Goal: Information Seeking & Learning: Learn about a topic

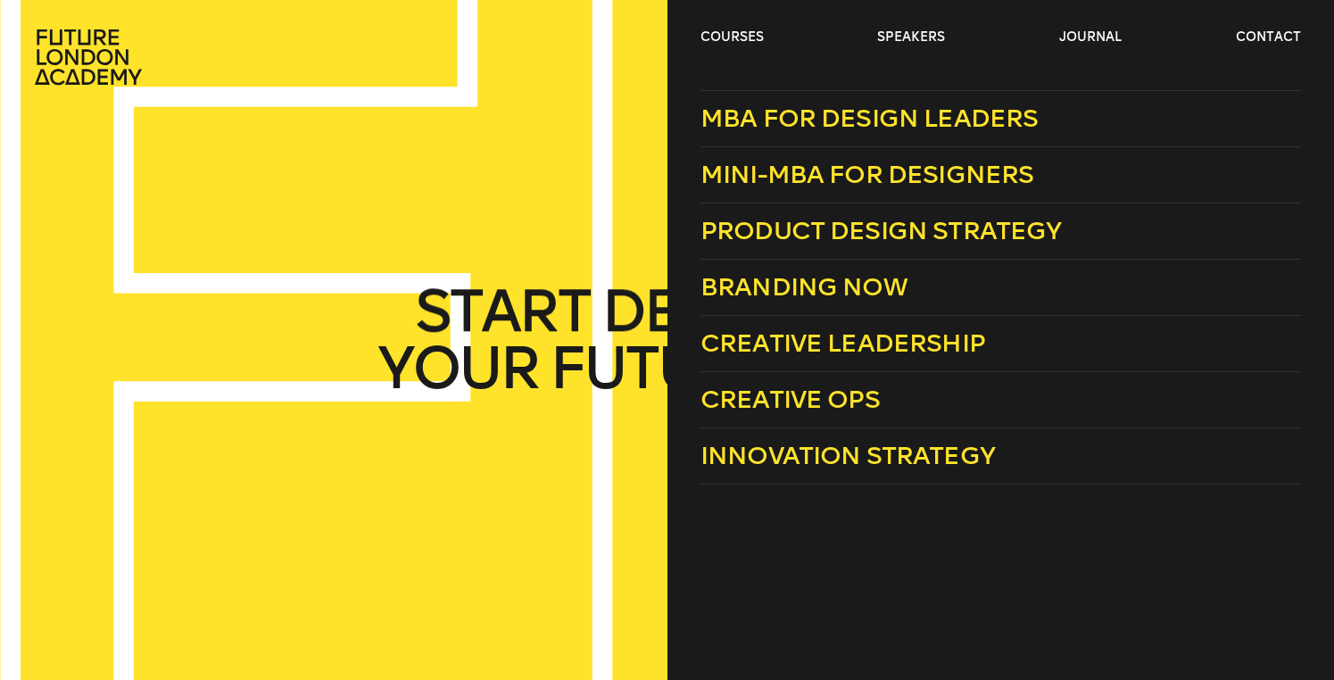
click at [740, 52] on ul "courses speakers journal contact" at bounding box center [1001, 57] width 601 height 57
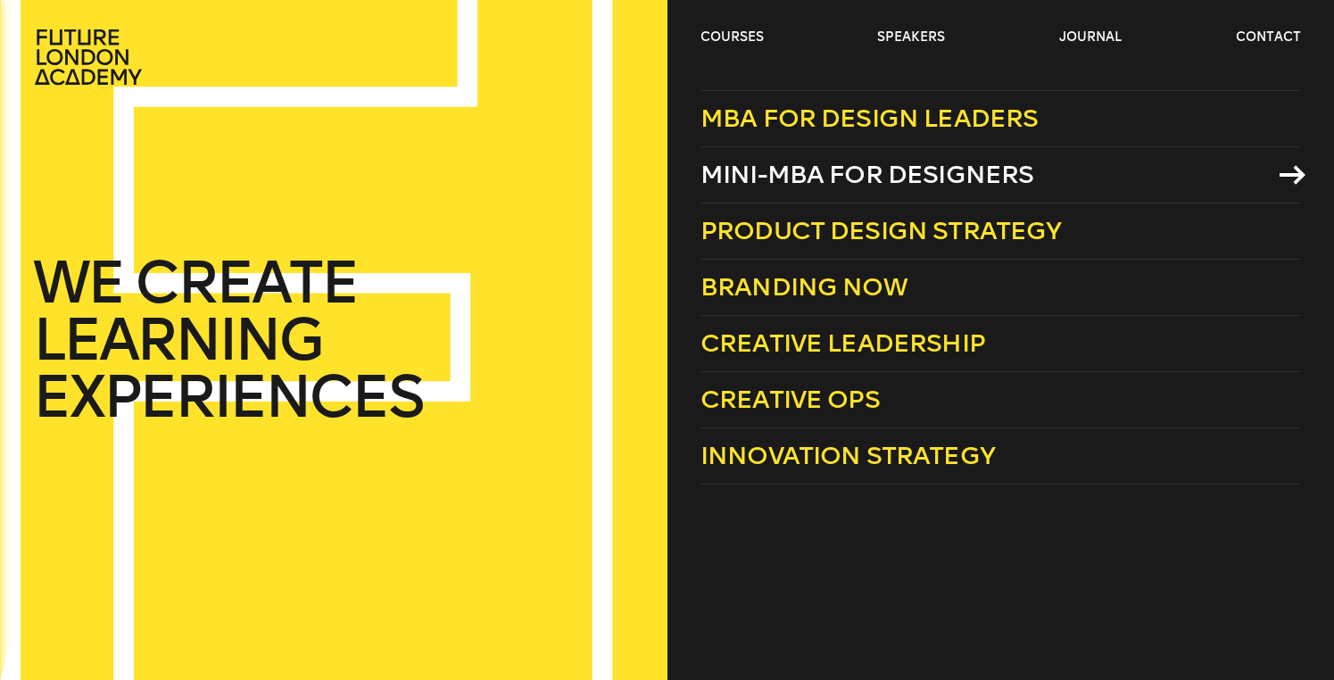
click at [873, 161] on span "Mini-MBA for Designers" at bounding box center [868, 174] width 334 height 29
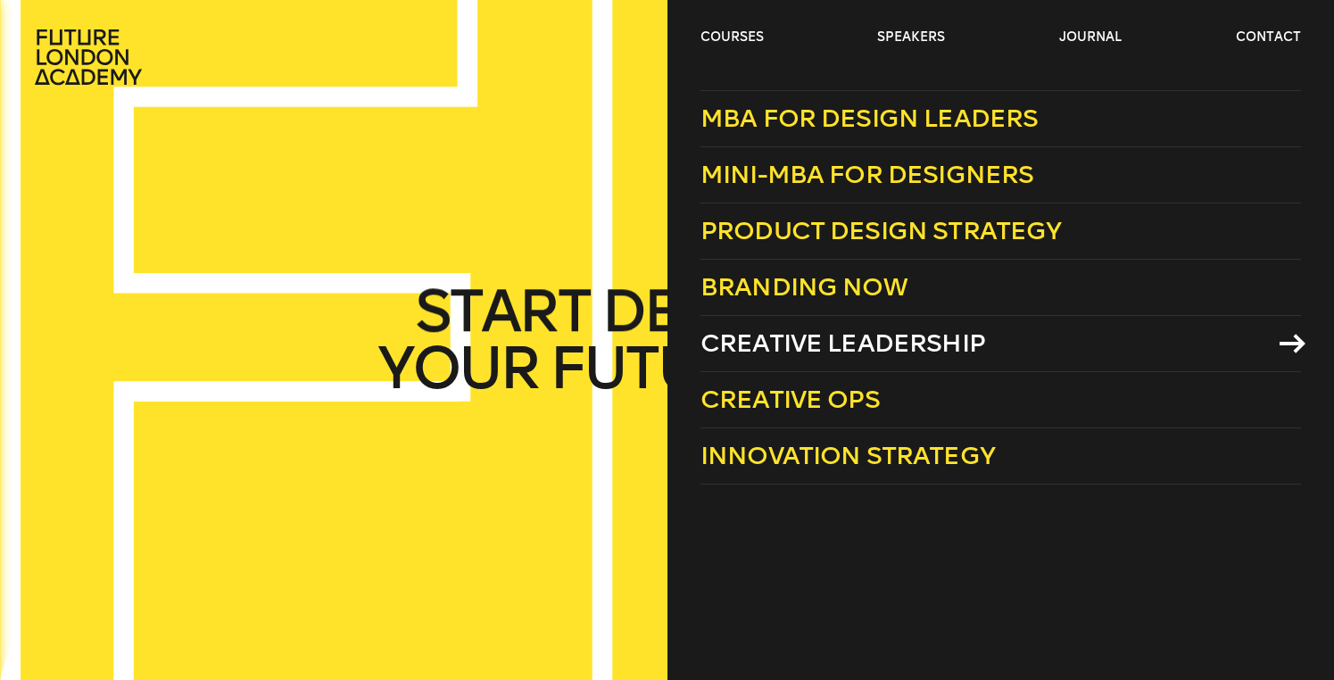
click at [887, 344] on span "Creative Leadership" at bounding box center [843, 342] width 285 height 29
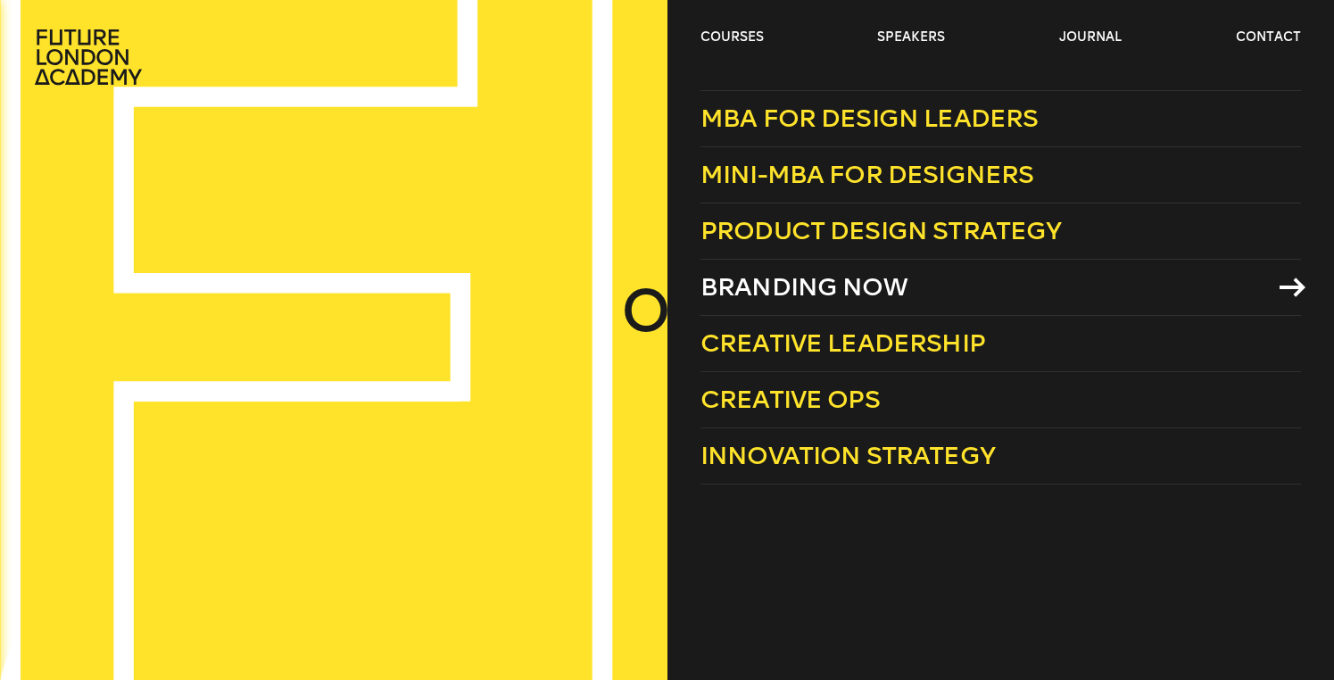
click at [792, 299] on span "Branding Now" at bounding box center [804, 286] width 207 height 29
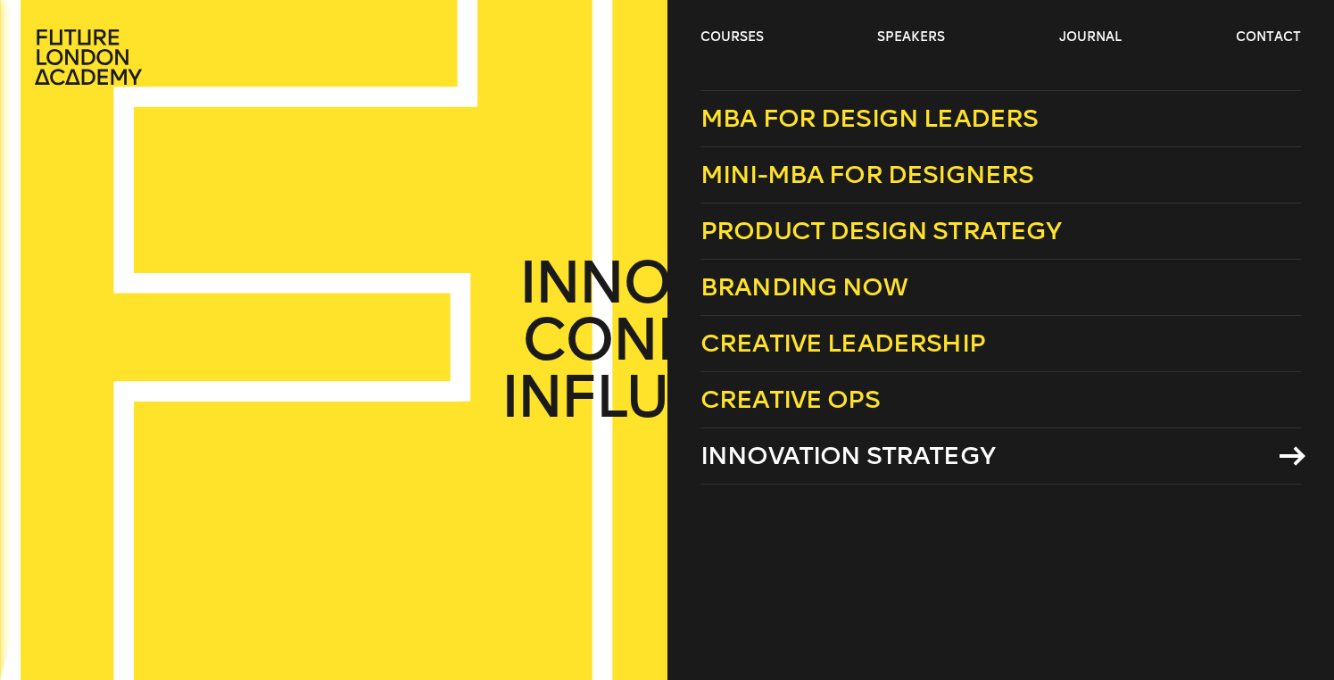
click at [855, 464] on span "Innovation Strategy" at bounding box center [848, 455] width 295 height 29
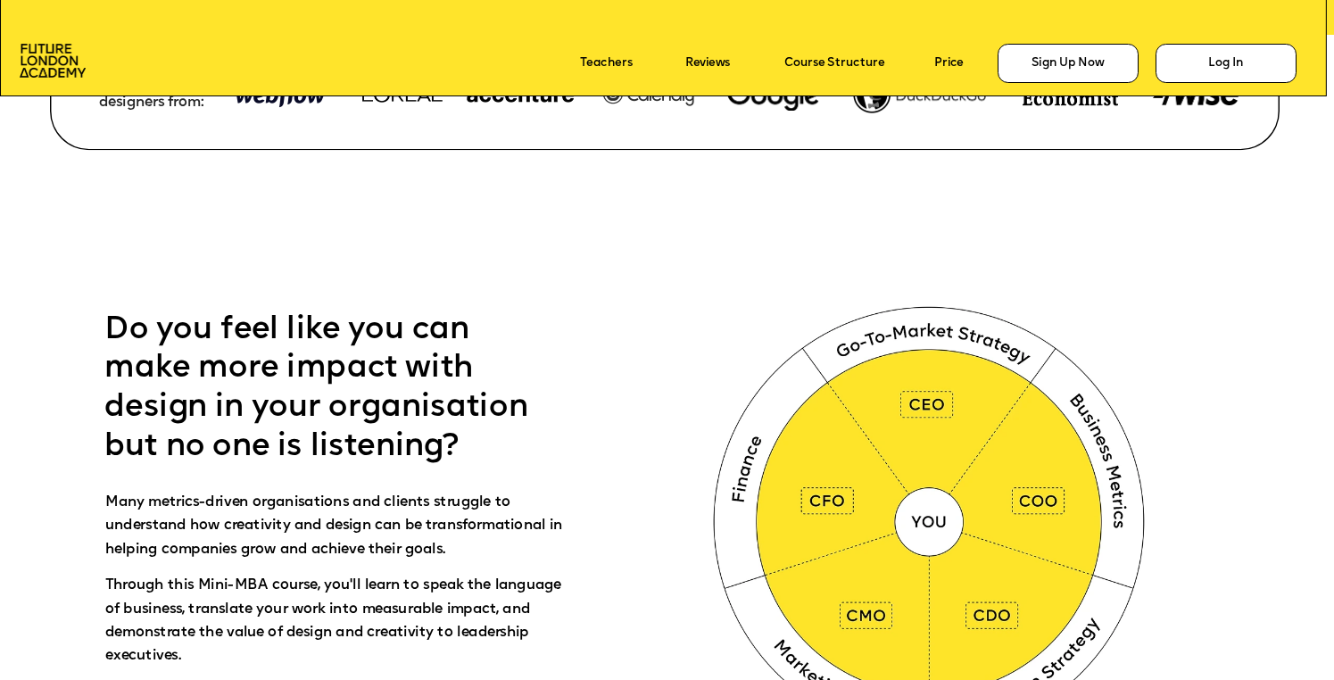
scroll to position [889, 0]
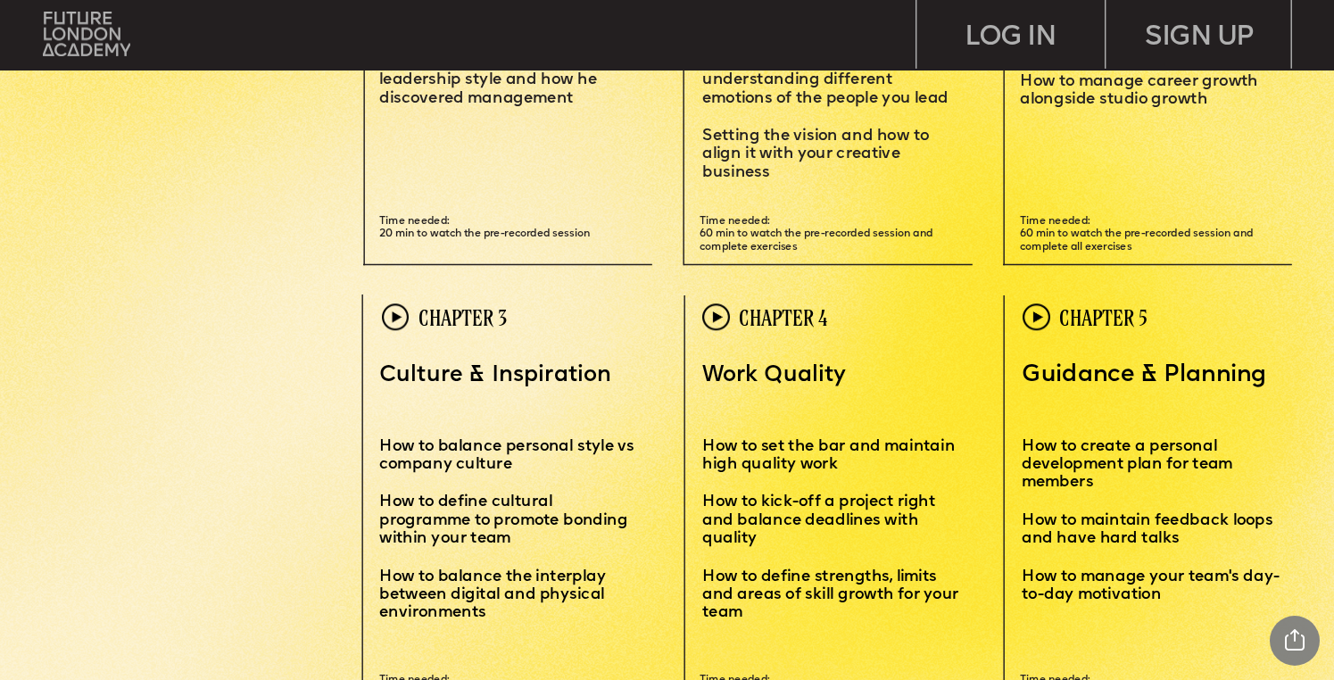
scroll to position [4162, 0]
click at [393, 313] on img at bounding box center [396, 317] width 28 height 28
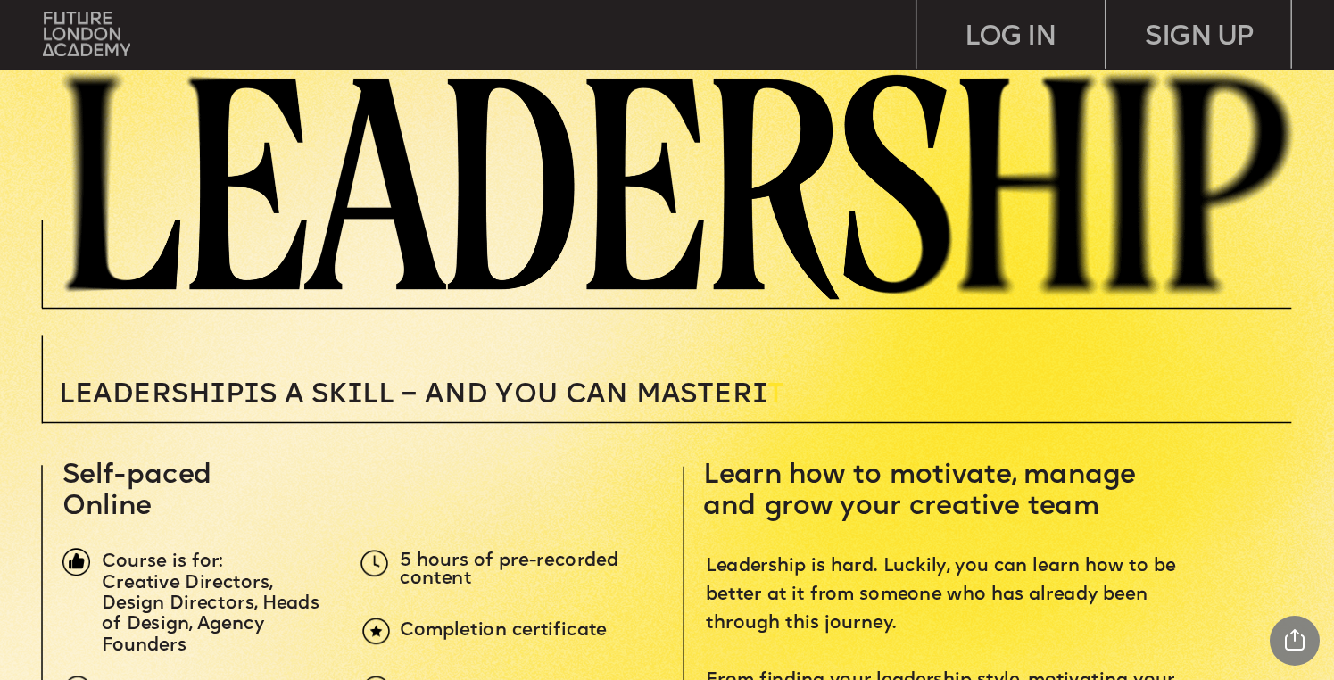
scroll to position [267, 0]
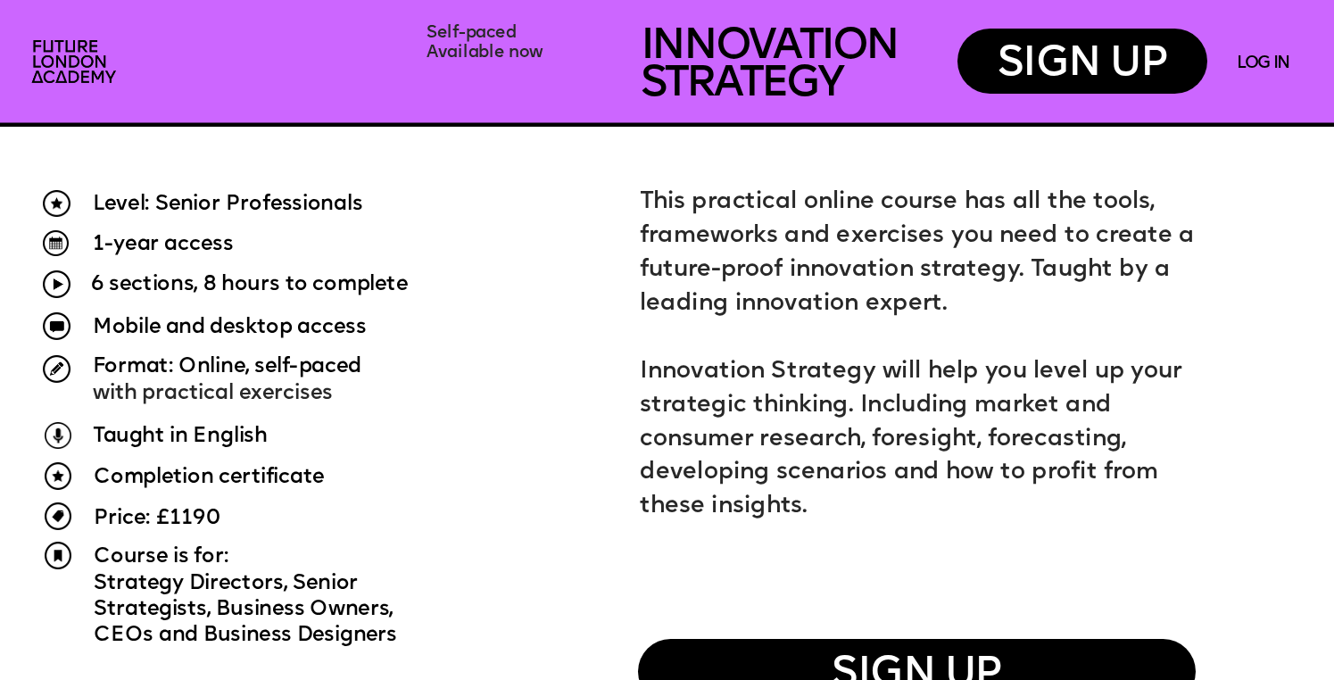
scroll to position [1201, 0]
